Goal: Transaction & Acquisition: Purchase product/service

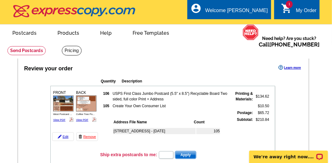
click at [285, 7] on icon "shopping_cart" at bounding box center [286, 8] width 11 height 11
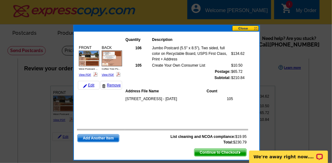
click at [243, 28] on button at bounding box center [245, 28] width 27 height 6
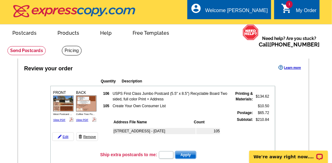
drag, startPoint x: 91, startPoint y: 136, endPoint x: 191, endPoint y: 14, distance: 157.4
click at [90, 136] on link "Remove" at bounding box center [87, 136] width 22 height 9
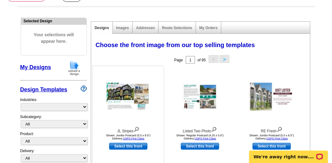
scroll to position [54, 0]
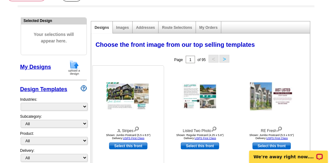
select select "785"
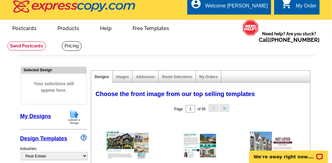
scroll to position [0, 0]
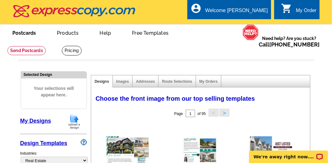
click at [30, 32] on link "Postcards" at bounding box center [23, 32] width 43 height 15
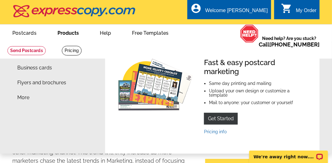
click at [66, 33] on link "Products" at bounding box center [68, 32] width 41 height 15
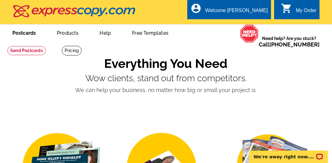
click at [25, 35] on link "Postcards" at bounding box center [23, 32] width 43 height 15
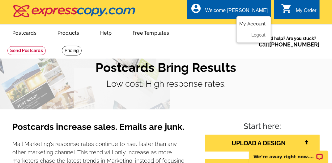
click at [244, 23] on link "My Account" at bounding box center [252, 24] width 27 height 6
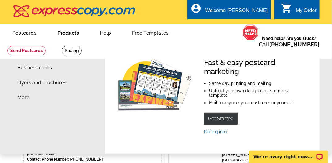
click at [63, 34] on link "Products" at bounding box center [68, 32] width 41 height 15
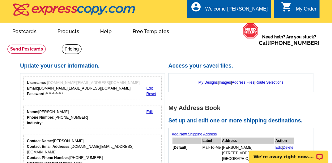
scroll to position [4, 0]
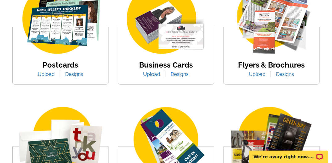
scroll to position [149, 0]
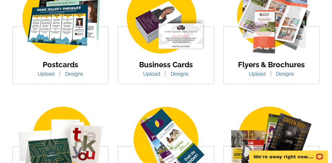
click at [57, 65] on link "Postcards" at bounding box center [61, 64] width 36 height 9
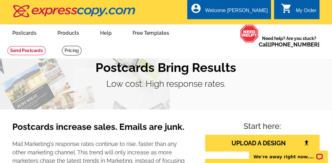
click at [290, 8] on icon "shopping_cart" at bounding box center [286, 8] width 11 height 11
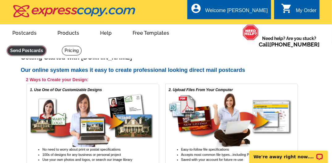
click at [46, 46] on link at bounding box center [26, 50] width 38 height 9
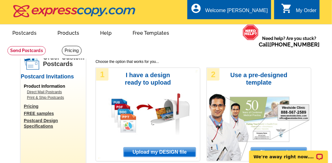
click at [57, 93] on link "Direct Mail Postcards" at bounding box center [55, 92] width 56 height 6
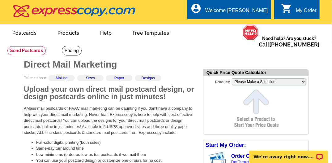
click at [288, 9] on icon "shopping_cart" at bounding box center [286, 8] width 11 height 11
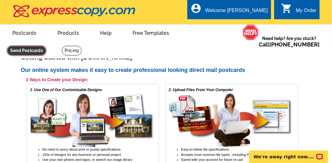
click at [46, 46] on link at bounding box center [26, 50] width 38 height 9
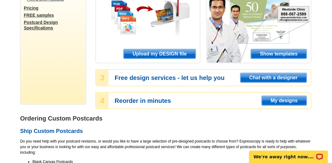
scroll to position [98, 0]
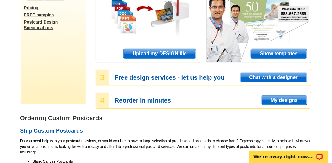
click at [280, 100] on span "My designs" at bounding box center [284, 100] width 45 height 9
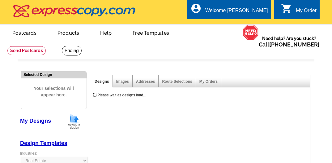
select select "785"
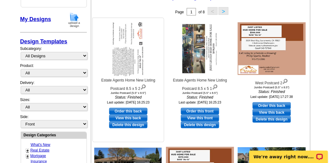
scroll to position [101, 0]
click at [127, 112] on link "Order this back" at bounding box center [128, 111] width 38 height 7
select select "2"
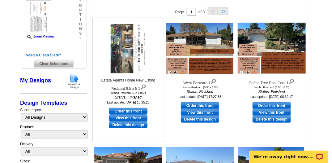
click at [123, 110] on link "Order this front" at bounding box center [128, 111] width 38 height 7
select select "back"
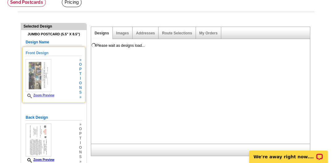
scroll to position [49, 0]
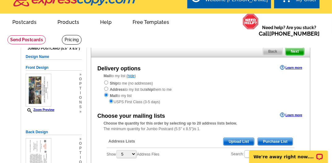
scroll to position [11, 0]
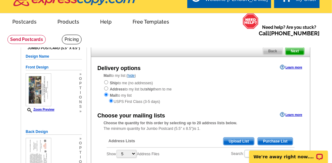
click at [277, 141] on span "Purchase List" at bounding box center [275, 140] width 35 height 7
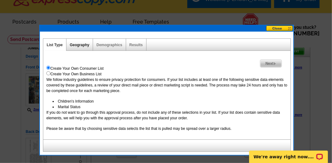
click at [78, 45] on link "Geography" at bounding box center [79, 45] width 19 height 4
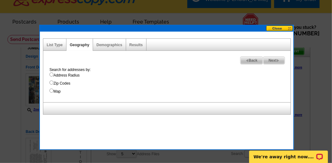
click at [51, 74] on input "Address Radius" at bounding box center [51, 74] width 4 height 4
radio input "true"
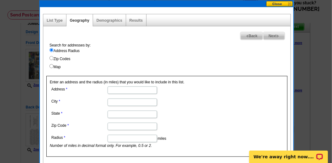
scroll to position [36, 0]
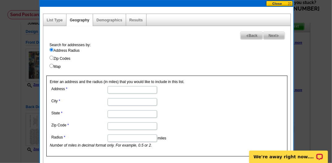
click at [113, 89] on input "Address" at bounding box center [132, 89] width 49 height 7
type input "748 Beechwood Avenue"
click at [117, 101] on input "City" at bounding box center [132, 101] width 49 height 7
type input "Vallejo"
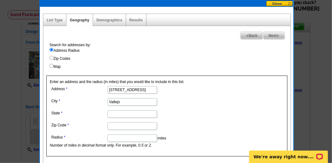
click at [117, 114] on input "State" at bounding box center [132, 113] width 49 height 7
type input "CA"
click at [114, 126] on input "Zip Code" at bounding box center [132, 125] width 49 height 7
type input "94591"
click at [181, 106] on dl "Address 748 Beechwood Avenue City Vallejo State CA Zip Code 94591 Radius miles …" at bounding box center [132, 115] width 165 height 63
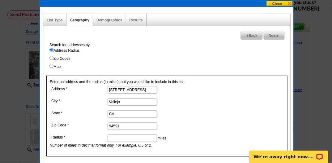
click at [139, 138] on input "Radius" at bounding box center [132, 137] width 49 height 7
type input "1"
type input "2"
click at [270, 34] on span "Next" at bounding box center [274, 35] width 21 height 7
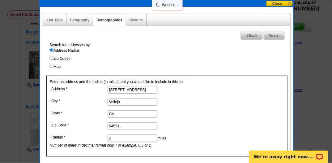
select select
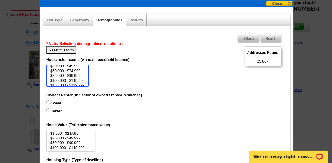
scroll to position [10, 0]
select select "150000-199999"
click at [76, 81] on option "$150,000 - $199,999" at bounding box center [68, 82] width 36 height 5
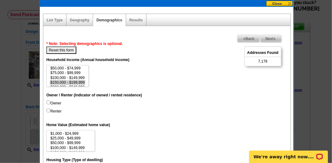
click at [48, 109] on input "Renter" at bounding box center [48, 110] width 4 height 4
radio input "true"
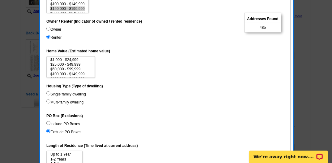
scroll to position [110, 0]
click at [47, 93] on input "Single family dwelling" at bounding box center [48, 93] width 4 height 4
radio input "true"
click at [48, 100] on input "Multi-family dwelling" at bounding box center [48, 101] width 4 height 4
radio input "true"
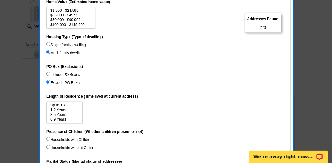
scroll to position [159, 0]
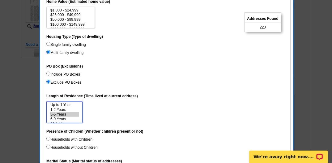
click at [60, 112] on option "3-5 Years" at bounding box center [64, 114] width 29 height 5
click at [58, 109] on option "1-2 Years" at bounding box center [64, 109] width 29 height 5
select select "0-1"
click at [57, 104] on option "Up to 1 Year" at bounding box center [64, 104] width 29 height 5
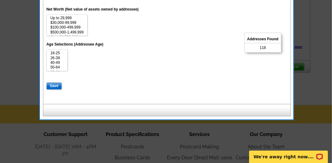
scroll to position [380, 0]
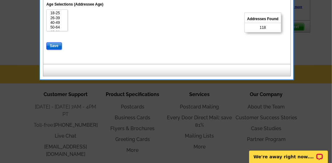
click at [51, 45] on input "Save" at bounding box center [53, 45] width 15 height 7
select select
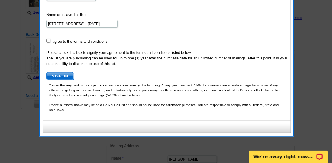
scroll to position [108, 0]
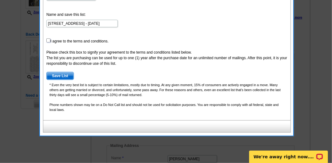
click at [47, 40] on input "checkbox" at bounding box center [48, 40] width 4 height 4
checkbox input "true"
click at [62, 75] on span "Save List" at bounding box center [60, 75] width 27 height 7
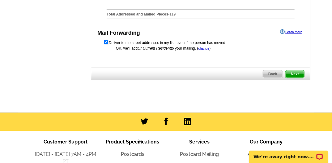
scroll to position [355, 0]
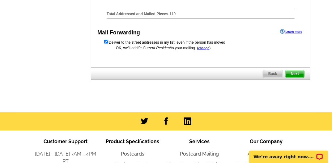
click at [296, 78] on span "Next" at bounding box center [295, 73] width 19 height 7
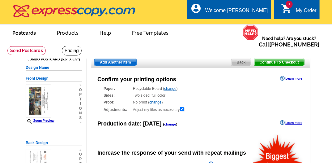
radio input "false"
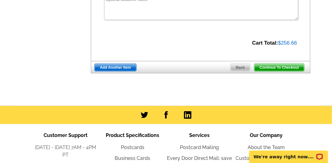
scroll to position [272, 0]
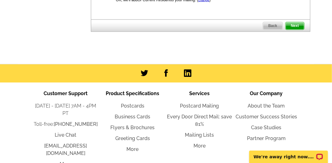
click at [291, 30] on span "Next" at bounding box center [295, 25] width 19 height 7
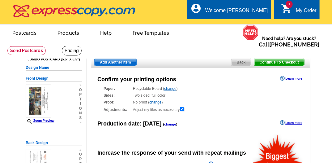
radio input "false"
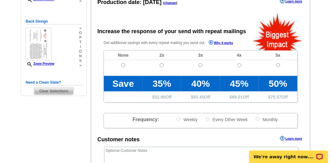
scroll to position [121, 0]
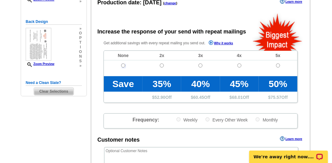
click at [122, 65] on input "radio" at bounding box center [123, 65] width 4 height 4
radio input "true"
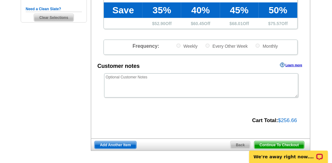
scroll to position [195, 0]
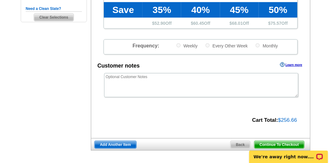
click at [274, 143] on body "We're away right now. Please check back later!" at bounding box center [288, 152] width 87 height 19
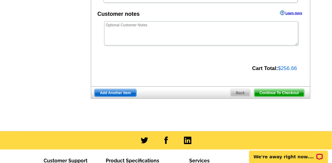
click at [273, 95] on span "Continue To Checkout" at bounding box center [280, 92] width 50 height 7
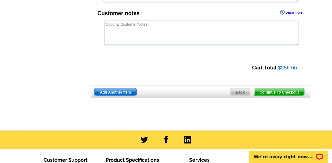
scroll to position [247, 0]
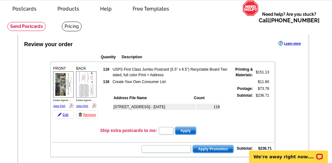
scroll to position [24, 0]
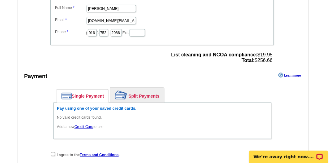
scroll to position [222, 0]
drag, startPoint x: 278, startPoint y: 0, endPoint x: 212, endPoint y: 13, distance: 67.7
click at [212, 15] on dd "[DOMAIN_NAME][EMAIL_ADDRESS][DOMAIN_NAME]" at bounding box center [162, 20] width 217 height 10
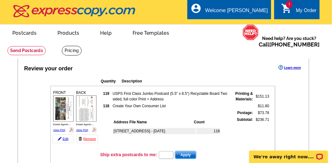
scroll to position [0, 0]
